Goal: Navigation & Orientation: Understand site structure

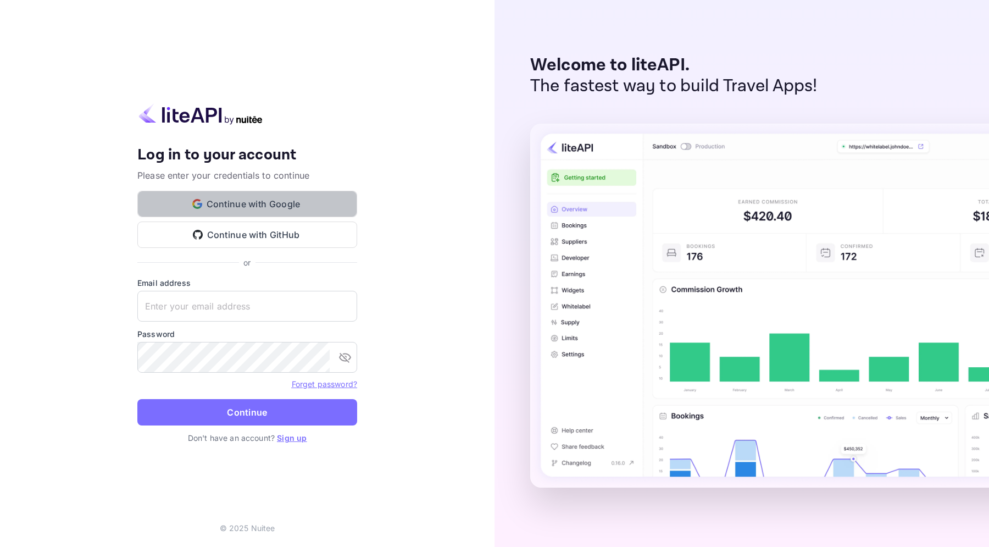
click at [284, 201] on button "Continue with Google" at bounding box center [247, 204] width 220 height 26
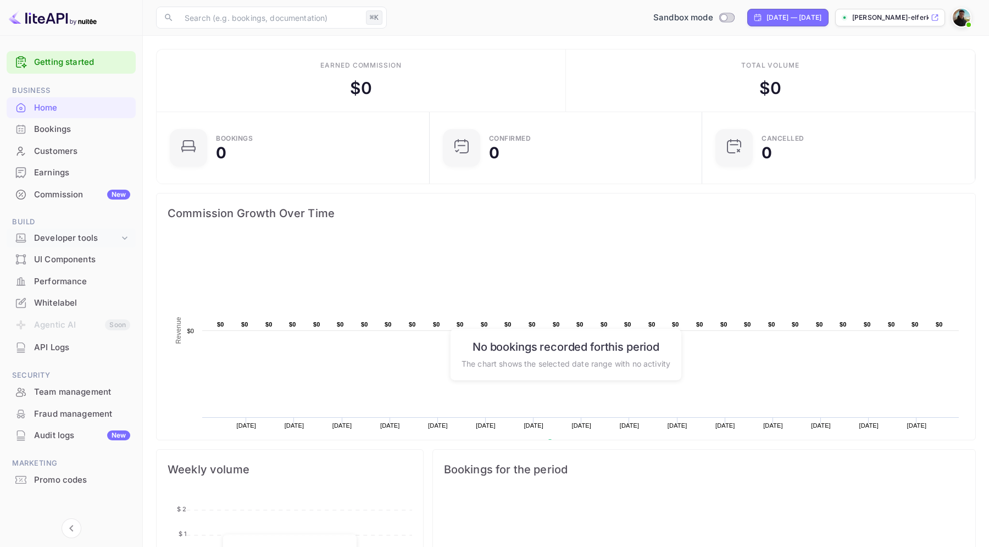
scroll to position [179, 266]
click at [120, 240] on icon at bounding box center [124, 237] width 11 height 11
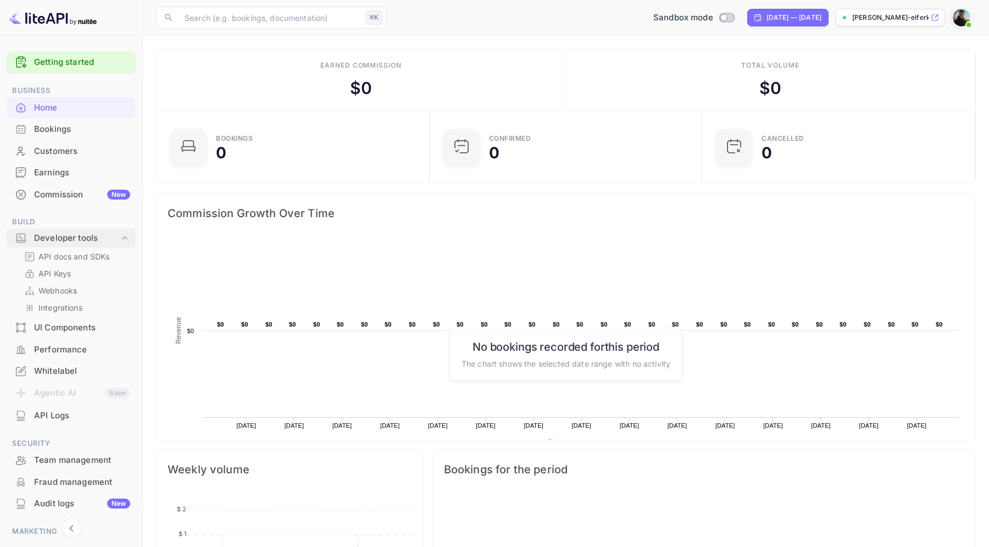
click at [120, 240] on icon at bounding box center [124, 237] width 11 height 11
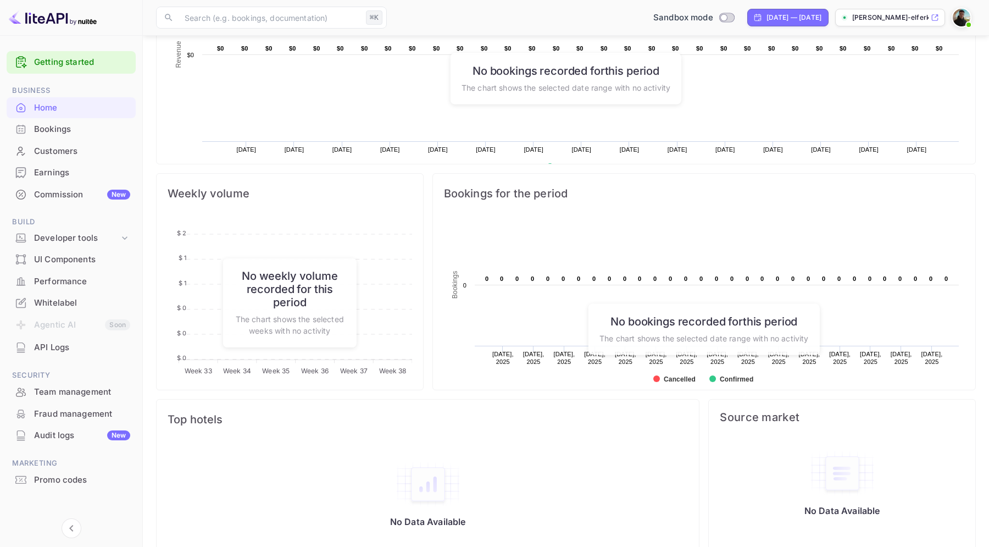
scroll to position [293, 0]
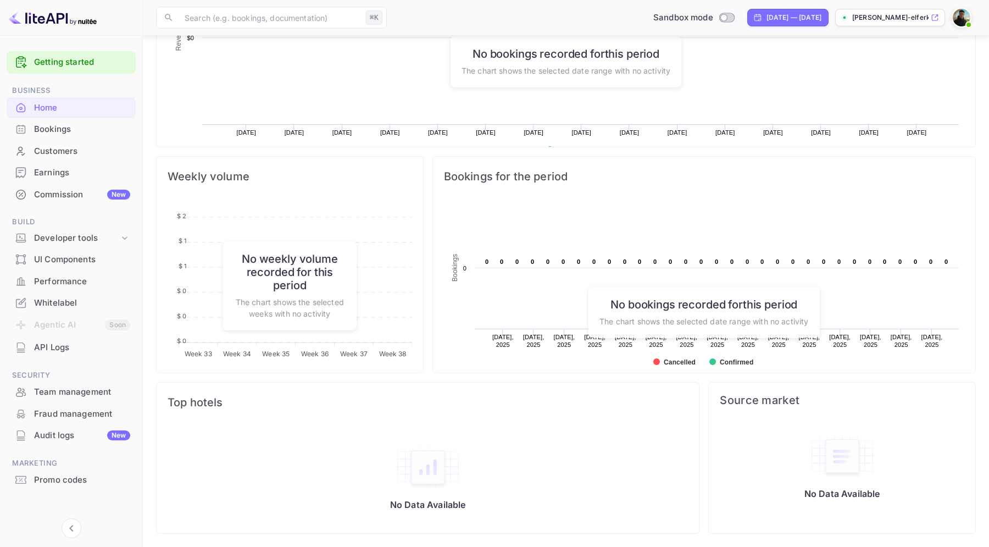
click at [67, 134] on div "Bookings" at bounding box center [82, 129] width 96 height 13
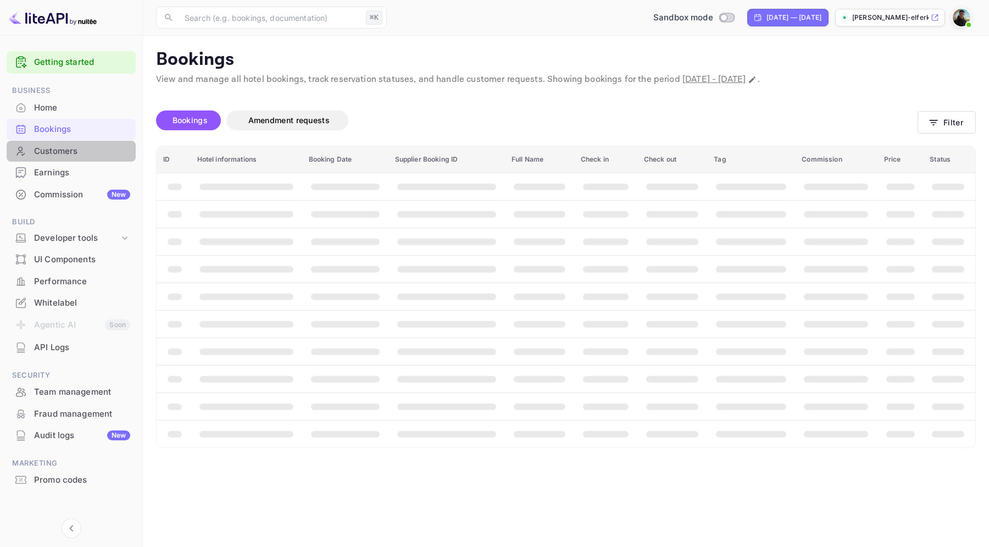
click at [71, 152] on div "Customers" at bounding box center [82, 151] width 96 height 13
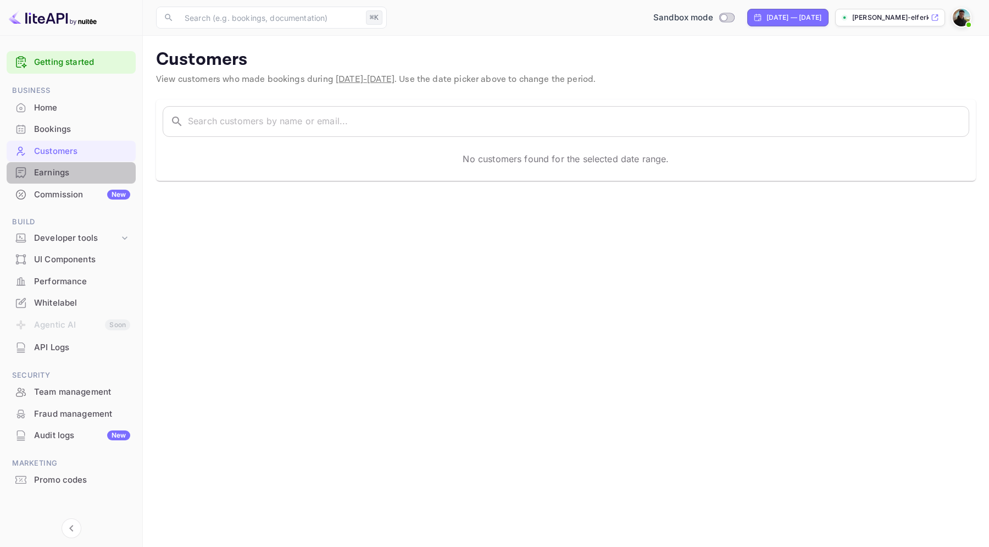
click at [76, 170] on div "Earnings" at bounding box center [82, 172] width 96 height 13
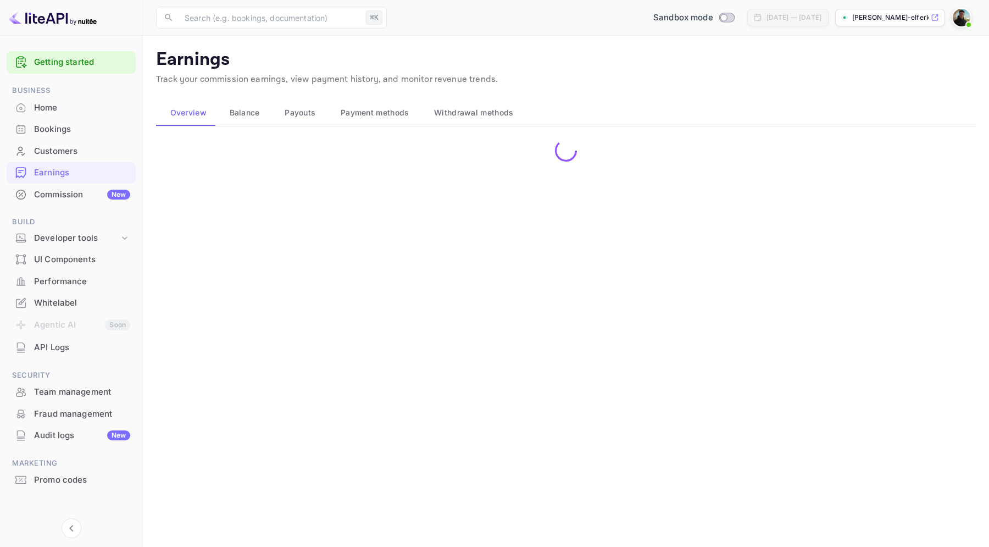
click at [85, 197] on div "Commission New" at bounding box center [82, 194] width 96 height 13
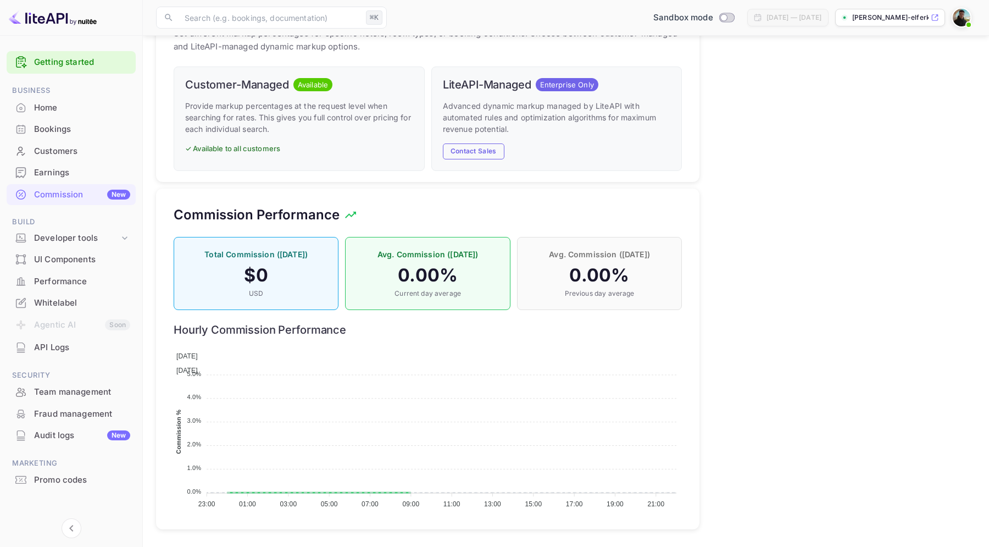
scroll to position [575, 0]
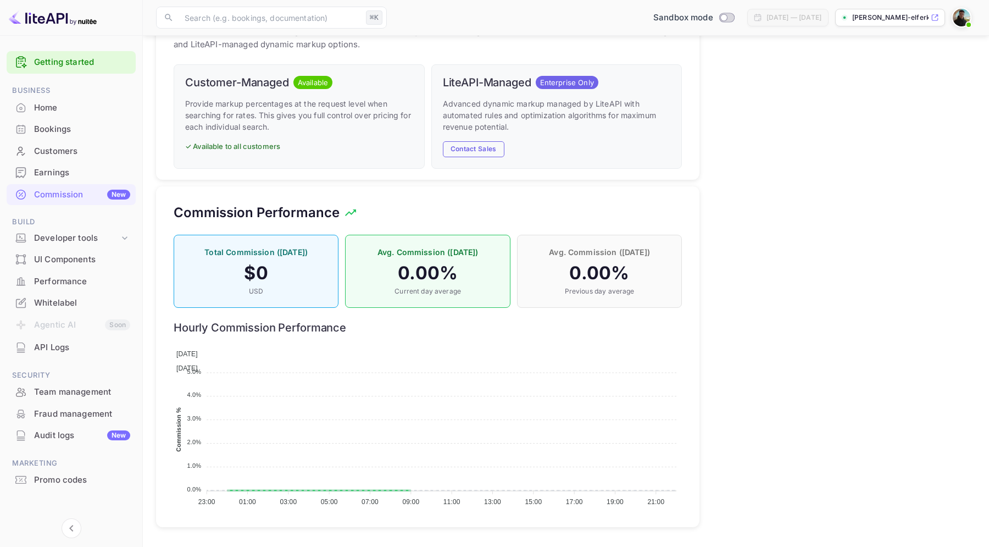
click at [80, 263] on div "UI Components" at bounding box center [82, 259] width 96 height 13
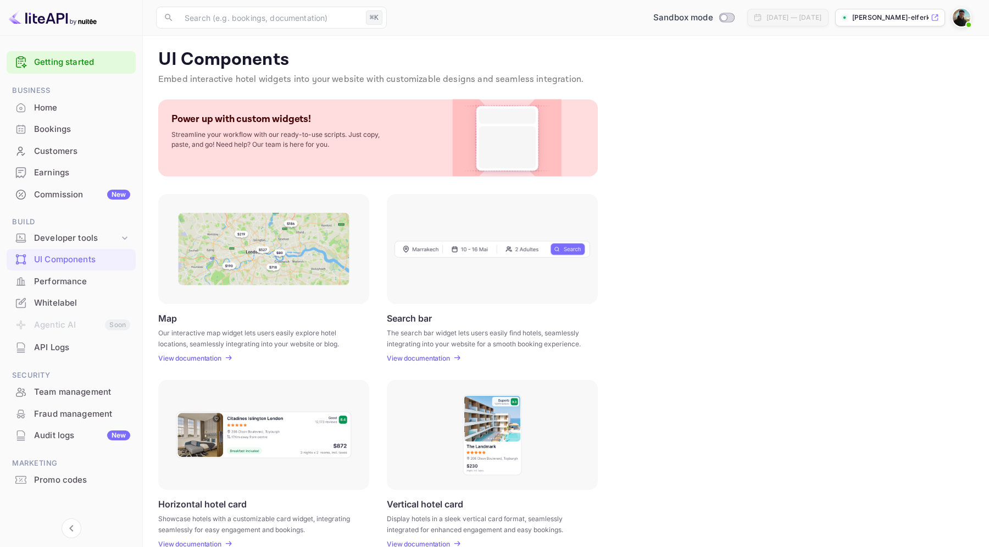
click at [77, 289] on div "Performance" at bounding box center [71, 281] width 129 height 21
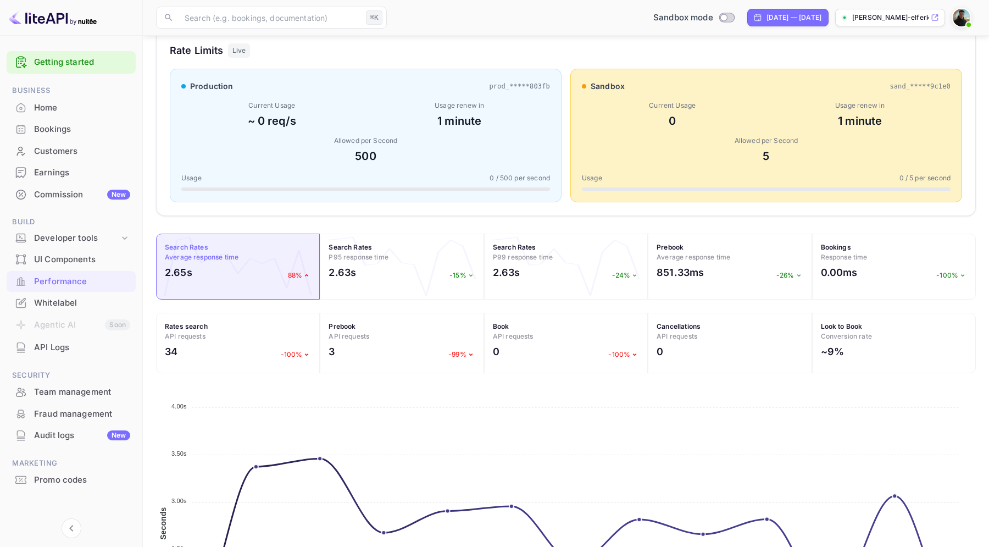
scroll to position [310, 0]
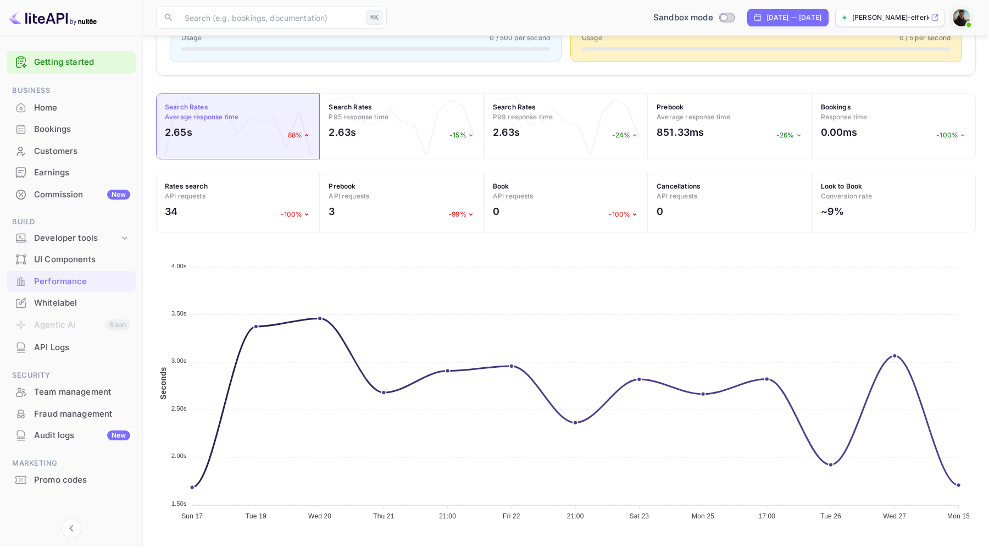
click at [53, 307] on div "Whitelabel" at bounding box center [82, 303] width 96 height 13
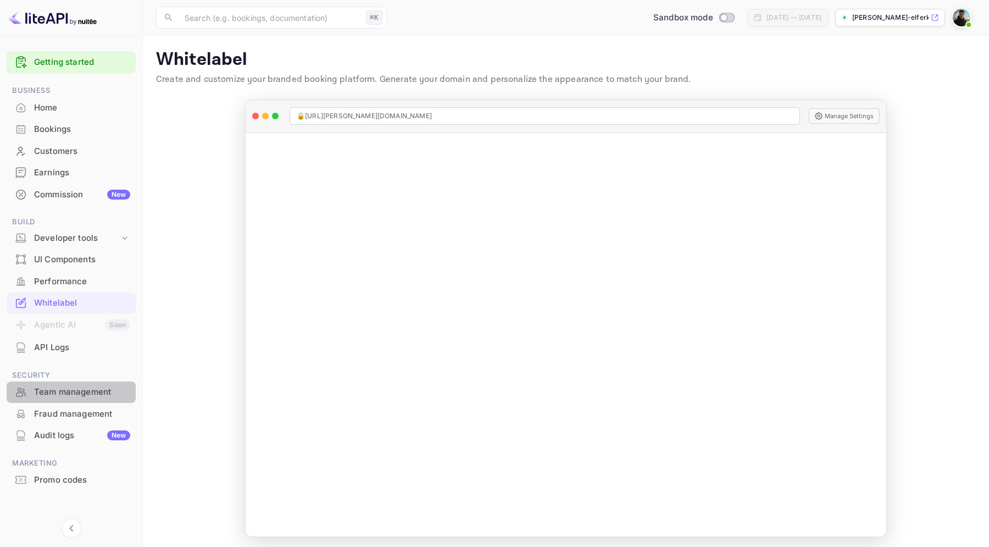
click at [69, 391] on div "Team management" at bounding box center [82, 392] width 96 height 13
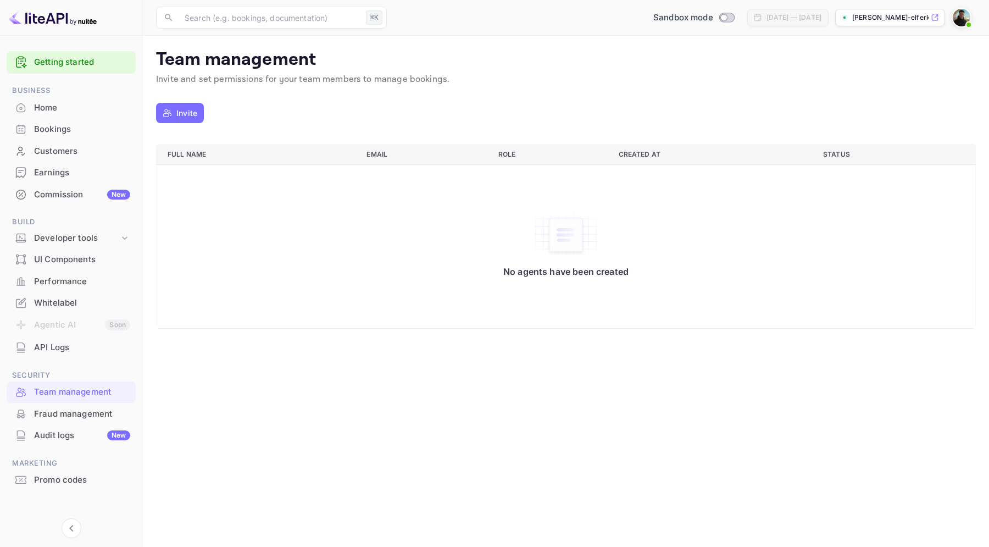
click at [76, 415] on div "Fraud management" at bounding box center [82, 414] width 96 height 13
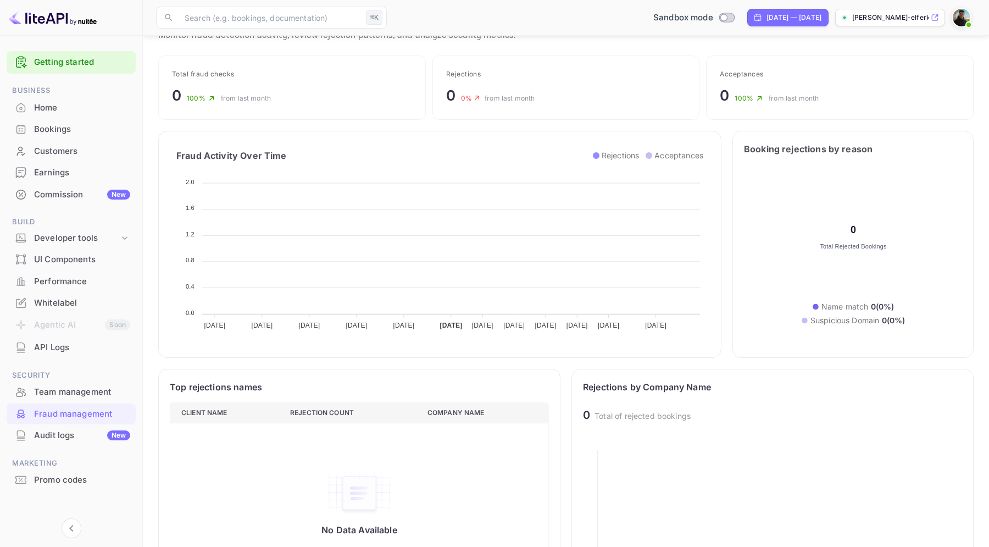
scroll to position [218, 0]
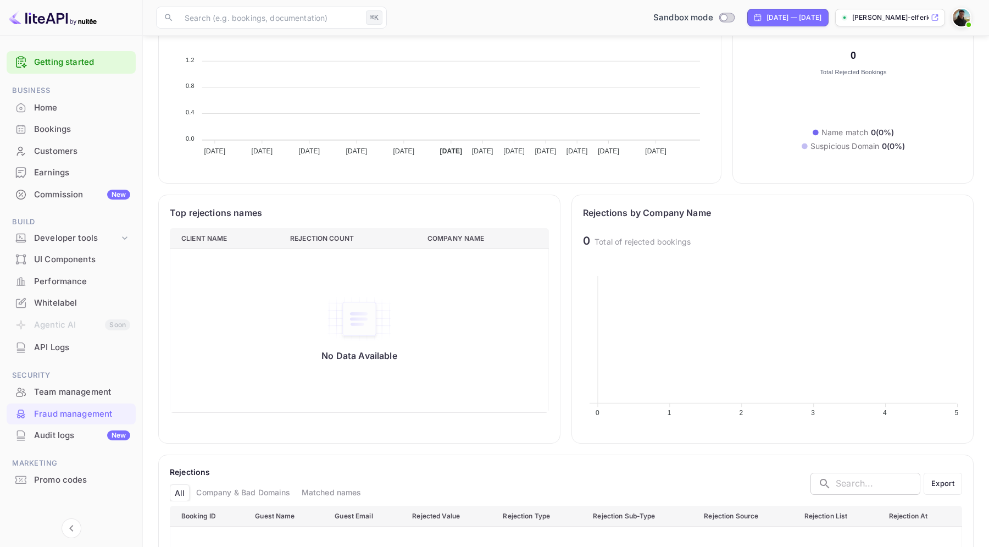
click at [48, 443] on div "Audit logs New" at bounding box center [71, 435] width 129 height 21
